Goal: Task Accomplishment & Management: Use online tool/utility

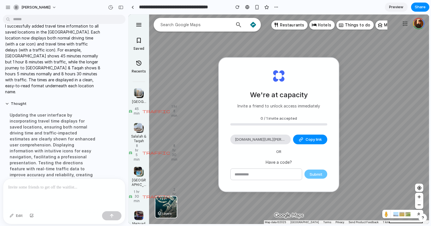
scroll to position [70, 0]
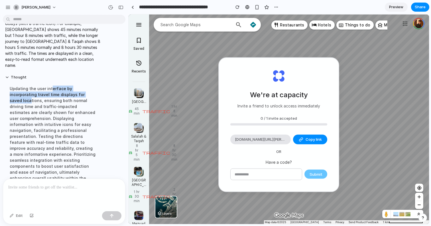
drag, startPoint x: 49, startPoint y: 83, endPoint x: 74, endPoint y: 87, distance: 25.4
click at [75, 87] on div "Updating the user interface by incorporating travel time displays for saved loc…" at bounding box center [52, 136] width 95 height 109
click at [38, 105] on div "Updating the user interface by incorporating travel time displays for saved loc…" at bounding box center [52, 136] width 95 height 109
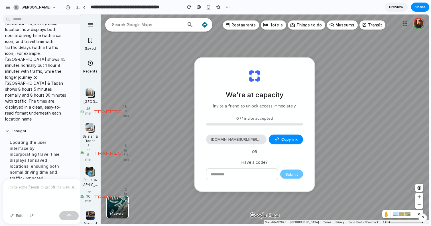
scroll to position [76, 0]
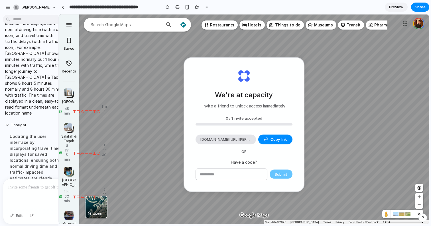
drag, startPoint x: 127, startPoint y: 83, endPoint x: 58, endPoint y: 90, distance: 68.7
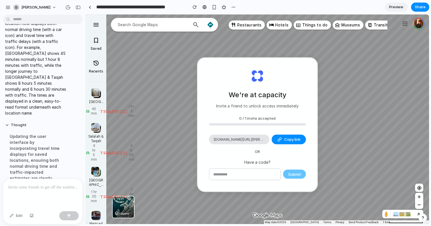
click at [124, 113] on span "traffic" at bounding box center [113, 111] width 28 height 4
click at [250, 175] on input "text" at bounding box center [244, 174] width 71 height 11
click at [38, 189] on p at bounding box center [42, 187] width 69 height 7
click at [26, 188] on p at bounding box center [42, 187] width 69 height 7
click at [295, 140] on span "Copy link" at bounding box center [292, 140] width 16 height 6
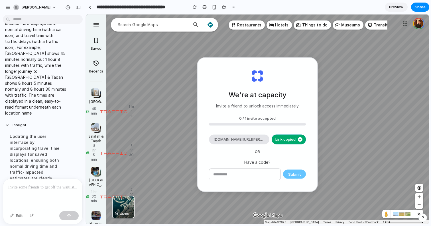
click at [292, 176] on div "Submit" at bounding box center [257, 175] width 97 height 12
drag, startPoint x: 274, startPoint y: 106, endPoint x: 293, endPoint y: 106, distance: 18.5
click at [293, 106] on p "Invite a friend to unlock access immediately" at bounding box center [257, 106] width 83 height 6
drag, startPoint x: 274, startPoint y: 107, endPoint x: 301, endPoint y: 107, distance: 27.4
click at [301, 107] on div "We're at capacity Invite a friend to unlock access immediately 0 / 1 invite acc…" at bounding box center [257, 125] width 120 height 134
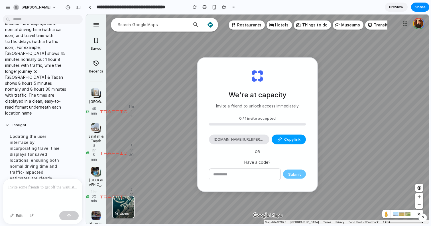
click at [283, 140] on button "Copy link" at bounding box center [289, 140] width 34 height 10
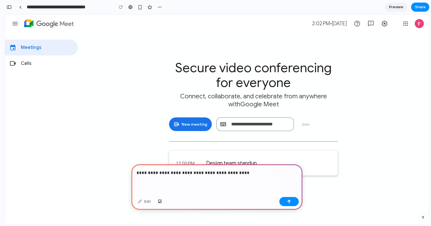
click at [148, 173] on p "**********" at bounding box center [216, 173] width 161 height 7
click at [237, 173] on p "**********" at bounding box center [216, 173] width 161 height 7
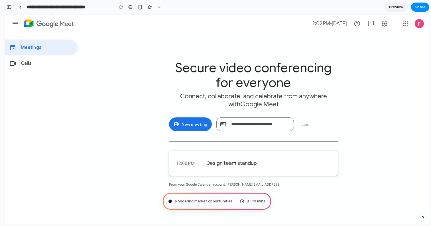
click at [210, 201] on span "Pondering market opportunities .." at bounding box center [204, 202] width 59 height 6
click at [394, 7] on span "Preview" at bounding box center [396, 7] width 14 height 6
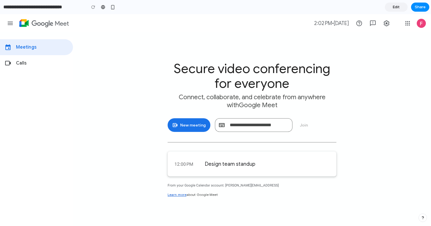
click at [392, 6] on link "Edit" at bounding box center [396, 7] width 23 height 9
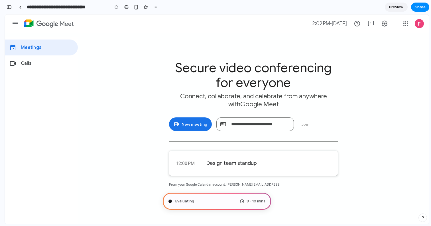
click at [394, 8] on span "Preview" at bounding box center [396, 7] width 14 height 6
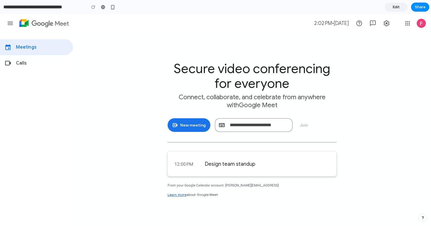
click at [394, 8] on span "Edit" at bounding box center [396, 7] width 7 height 6
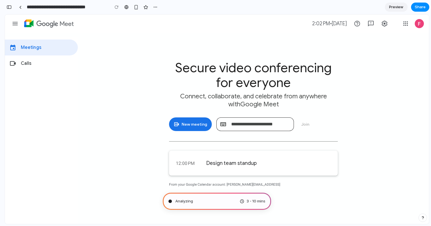
click at [237, 126] on input "Enter a code or nickname" at bounding box center [260, 125] width 58 height 14
click at [157, 99] on div "Secure video conferencing for everyone Connect, collaborate, and celebrate from…" at bounding box center [253, 129] width 342 height 192
click at [407, 24] on link "Google apps" at bounding box center [405, 23] width 11 height 11
click at [263, 127] on input "Enter a code or nickname" at bounding box center [260, 125] width 58 height 14
type input "*"
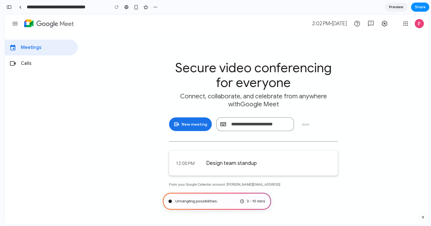
type input "**********"
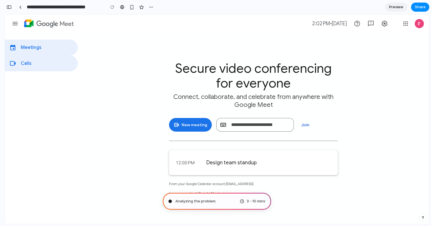
scroll to position [184, 0]
click at [102, 65] on div "Secure video conferencing for everyone Connect, collaborate, and celebrate from…" at bounding box center [253, 129] width 342 height 192
